Goal: Task Accomplishment & Management: Manage account settings

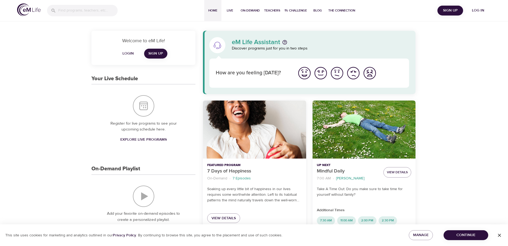
drag, startPoint x: 0, startPoint y: 0, endPoint x: 128, endPoint y: 53, distance: 138.0
click at [128, 53] on span "Login" at bounding box center [128, 53] width 13 height 7
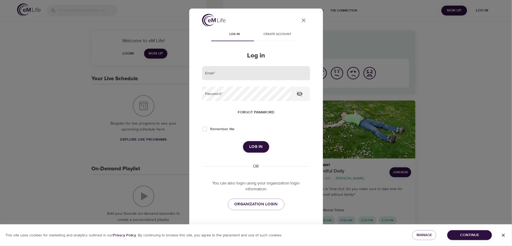
click at [220, 76] on input "email" at bounding box center [256, 73] width 108 height 14
click at [243, 141] on button "Log in" at bounding box center [256, 146] width 26 height 11
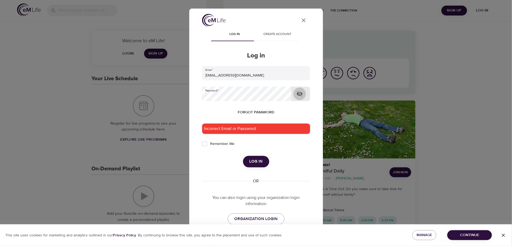
click at [298, 92] on icon "button" at bounding box center [300, 93] width 6 height 5
click at [209, 76] on input "[EMAIL_ADDRESS][DOMAIN_NAME]" at bounding box center [256, 73] width 108 height 14
click at [252, 160] on span "Log in" at bounding box center [256, 161] width 13 height 7
click at [167, 101] on div "User Profile Log in Create account Log in Email   * [PERSON_NAME][EMAIL_ADDRESS…" at bounding box center [256, 123] width 512 height 246
click at [243, 156] on button "Log in" at bounding box center [256, 161] width 26 height 11
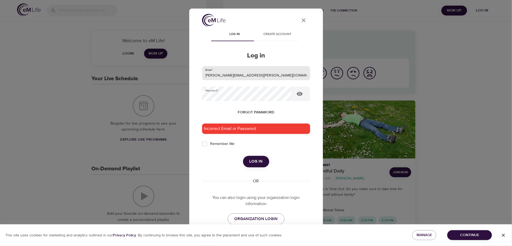
drag, startPoint x: 258, startPoint y: 77, endPoint x: 138, endPoint y: 82, distance: 119.9
click at [138, 82] on div "User Profile Log in Create account Log in Email   * [PERSON_NAME][EMAIL_ADDRESS…" at bounding box center [256, 123] width 512 height 246
type input "[PERSON_NAME][EMAIL_ADDRESS][PERSON_NAME][DOMAIN_NAME]"
click at [243, 156] on button "Log in" at bounding box center [256, 161] width 26 height 11
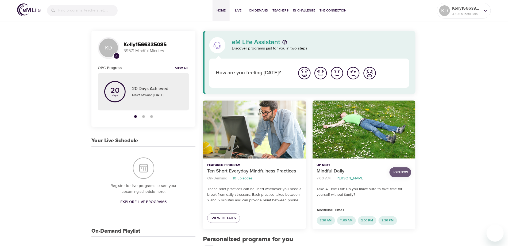
click at [396, 172] on span "Join Now" at bounding box center [400, 173] width 15 height 6
